Goal: Transaction & Acquisition: Book appointment/travel/reservation

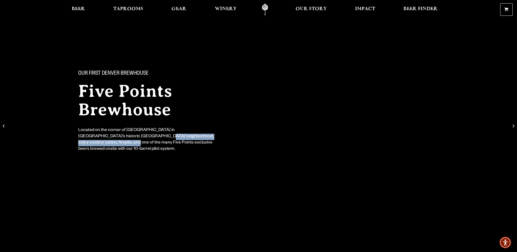
drag, startPoint x: 115, startPoint y: 137, endPoint x: 209, endPoint y: 137, distance: 94.3
click at [209, 137] on div "Located on the corner of [GEOGRAPHIC_DATA] in [GEOGRAPHIC_DATA]’s historic [GEO…" at bounding box center [147, 139] width 139 height 25
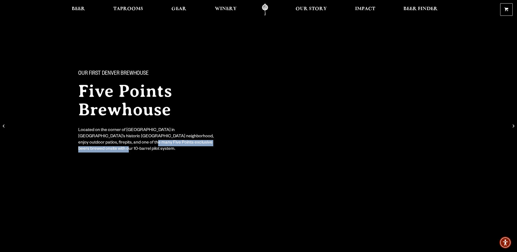
drag, startPoint x: 101, startPoint y: 146, endPoint x: 89, endPoint y: 147, distance: 12.0
click at [92, 146] on div "Our First Denver Brewhouse Five Points Brewhouse Located on the corner of [GEOG…" at bounding box center [163, 107] width 183 height 108
drag, startPoint x: 89, startPoint y: 147, endPoint x: 192, endPoint y: 129, distance: 105.1
click at [91, 147] on div "Our First Denver Brewhouse Five Points Brewhouse Located on the corner of [GEOG…" at bounding box center [163, 107] width 183 height 108
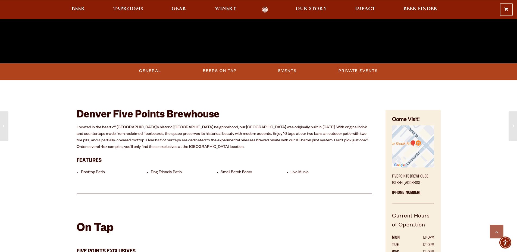
scroll to position [222, 0]
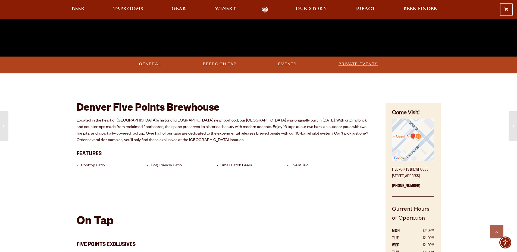
click at [370, 62] on link "Private Events" at bounding box center [358, 64] width 44 height 12
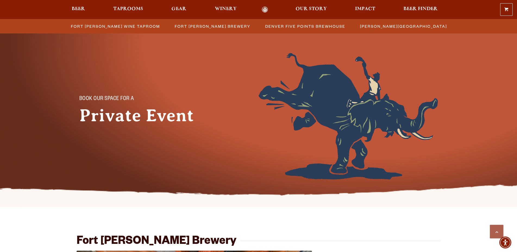
scroll to position [662, 0]
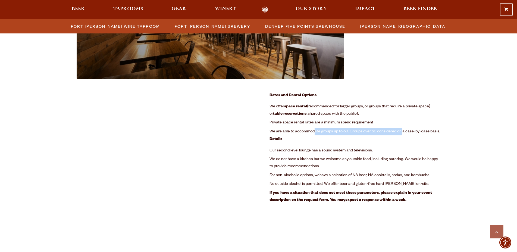
click at [314, 131] on span "We are able to accommodate groups up to 50. Groups over 50 considered on a case…" at bounding box center [355, 132] width 171 height 4
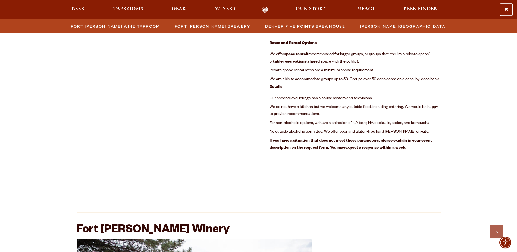
scroll to position [718, 0]
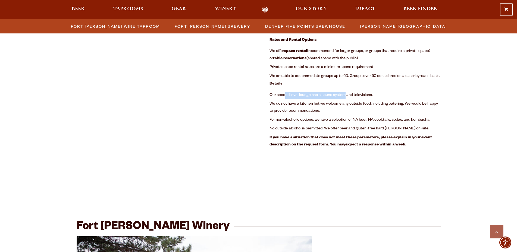
drag, startPoint x: 286, startPoint y: 91, endPoint x: 347, endPoint y: 97, distance: 61.1
click at [346, 97] on li "Our second level lounge has a sound system and televisions." at bounding box center [355, 95] width 171 height 9
click at [347, 97] on span "Our second level lounge has a sound system and televisions." at bounding box center [321, 95] width 103 height 4
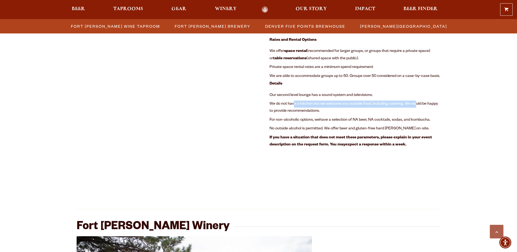
drag, startPoint x: 294, startPoint y: 104, endPoint x: 415, endPoint y: 105, distance: 120.9
click at [415, 105] on span "We do not have a kitchen but we welcome any outside food, including catering. W…" at bounding box center [354, 107] width 168 height 11
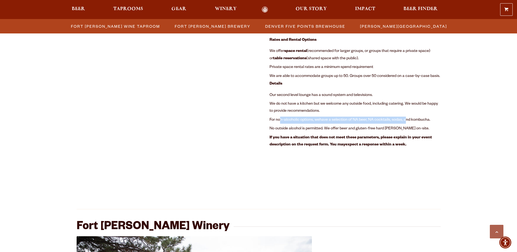
drag, startPoint x: 283, startPoint y: 119, endPoint x: 405, endPoint y: 119, distance: 122.8
click at [405, 119] on li "For non-alcoholic options, we have a selection of NA beer, NA cocktails, sodas,…" at bounding box center [355, 120] width 171 height 9
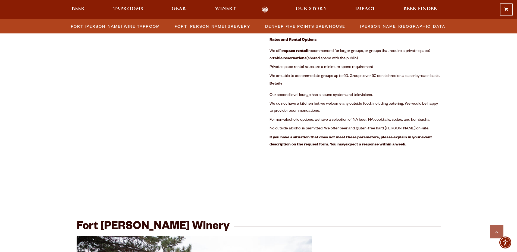
click at [405, 119] on span "have a selection of NA beer, NA cocktails, sodas, and kombucha." at bounding box center [375, 120] width 111 height 4
drag, startPoint x: 286, startPoint y: 128, endPoint x: 385, endPoint y: 128, distance: 99.2
click at [385, 128] on span "No outside alcohol is permitted. We offer beer and gluten-free hard seltzer on-…" at bounding box center [350, 129] width 160 height 4
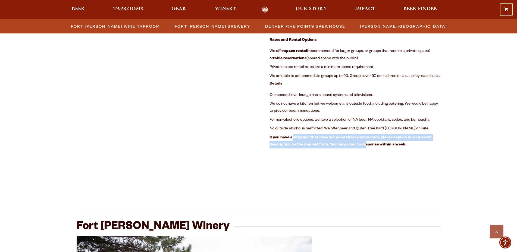
drag, startPoint x: 307, startPoint y: 138, endPoint x: 387, endPoint y: 147, distance: 80.7
click at [387, 147] on li "If you have a situation that does not meet these parameters, please explain in …" at bounding box center [355, 141] width 171 height 16
click at [387, 148] on li "If you have a situation that does not meet these parameters, please explain in …" at bounding box center [355, 141] width 171 height 16
drag, startPoint x: 407, startPoint y: 144, endPoint x: 304, endPoint y: 146, distance: 103.5
click at [304, 146] on li "If you have a situation that does not meet these parameters, please explain in …" at bounding box center [355, 141] width 171 height 16
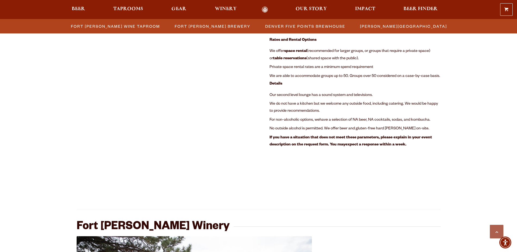
click at [304, 146] on b "If you have a situation that does not meet these parameters, please explain in …" at bounding box center [351, 141] width 162 height 11
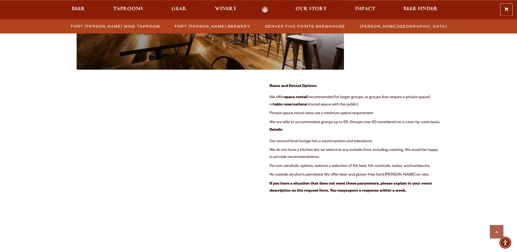
scroll to position [662, 0]
